Goal: Complete application form: Complete application form

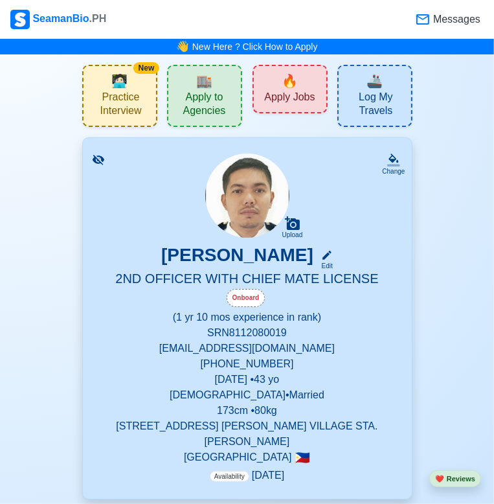
click at [244, 289] on div "Onboard" at bounding box center [246, 298] width 39 height 18
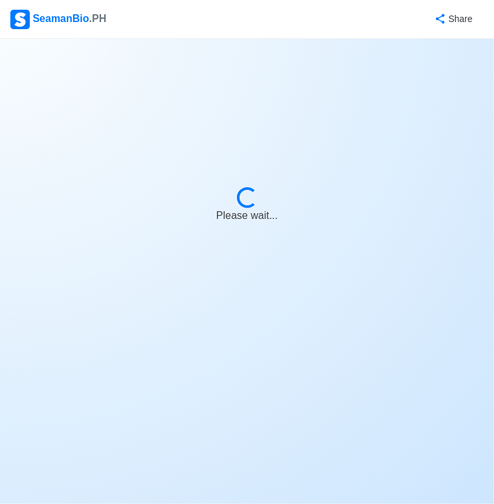
select select "Onboard"
select select "Visible for Hiring"
select select "Married"
select select "[DEMOGRAPHIC_DATA]"
select select "PH"
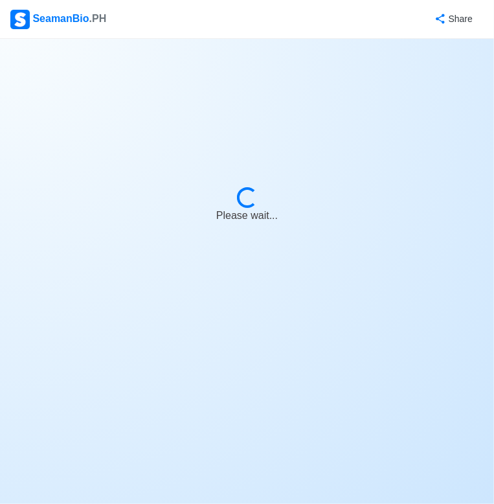
select select "1"
select select "10"
select select "1767196800000"
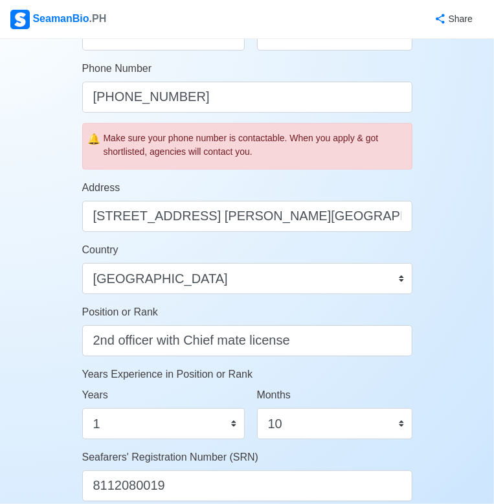
scroll to position [453, 0]
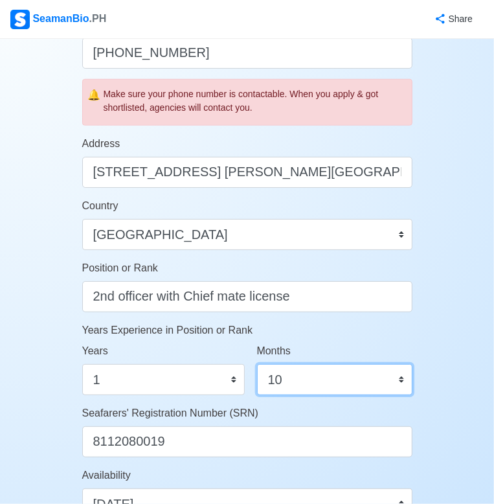
click at [413, 375] on select "0 1 2 3 4 5 6 7 8 9 10 11" at bounding box center [334, 379] width 155 height 31
